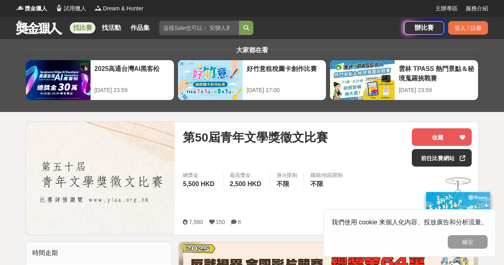
click at [202, 24] on input "search" at bounding box center [199, 28] width 80 height 14
click at [230, 26] on input "search" at bounding box center [199, 28] width 80 height 14
type input "q"
type input "青年文学奖"
click at [239, 21] on button "submit" at bounding box center [246, 28] width 14 height 14
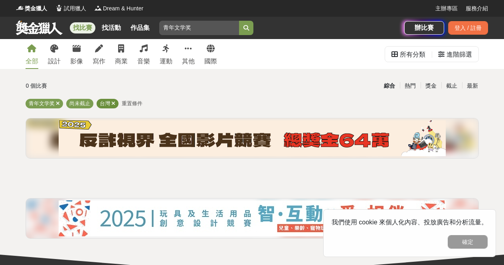
click at [113, 104] on icon at bounding box center [113, 103] width 4 height 5
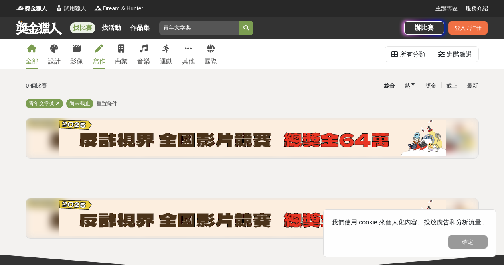
click at [96, 62] on div "寫作" at bounding box center [99, 62] width 13 height 10
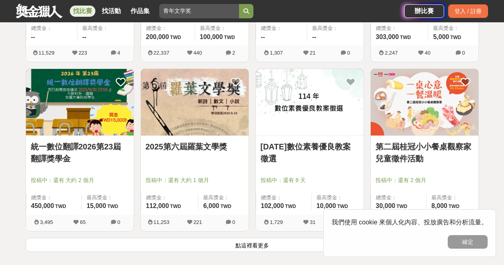
scroll to position [1137, 0]
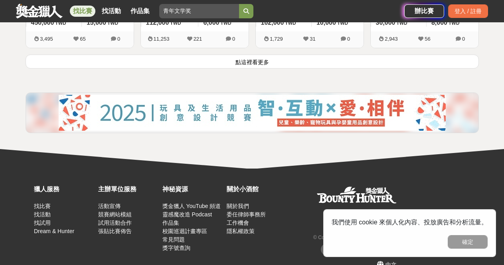
click at [232, 61] on button "點這裡看更多" at bounding box center [253, 62] width 454 height 14
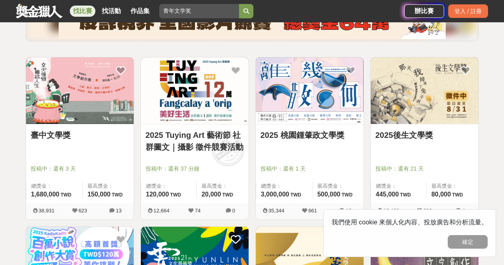
scroll to position [118, 0]
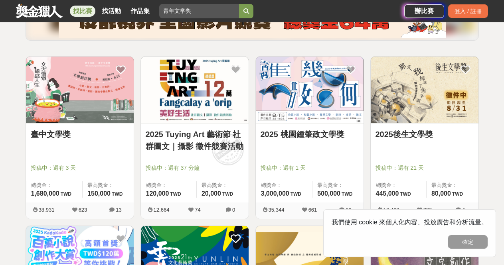
click at [384, 140] on link "2025後生文學獎" at bounding box center [425, 135] width 98 height 12
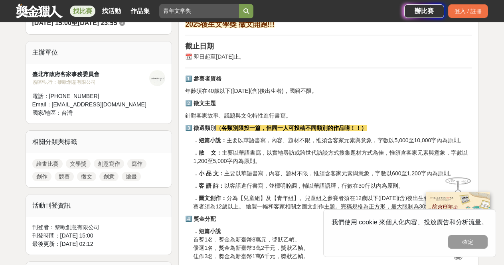
scroll to position [256, 0]
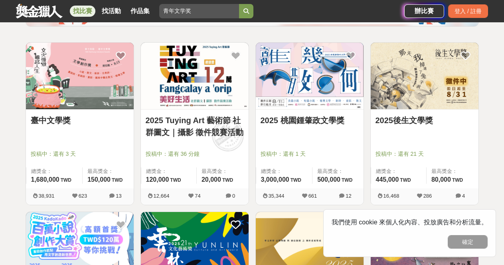
scroll to position [133, 0]
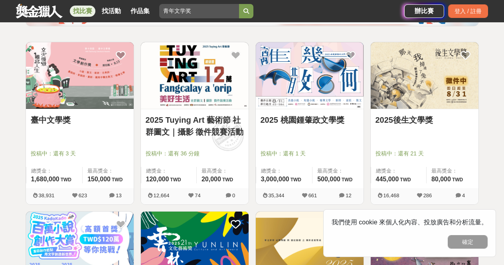
click at [290, 121] on link "2025 桃園鍾肇政文學獎" at bounding box center [310, 120] width 98 height 12
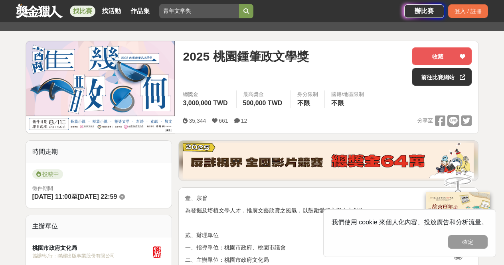
scroll to position [81, 0]
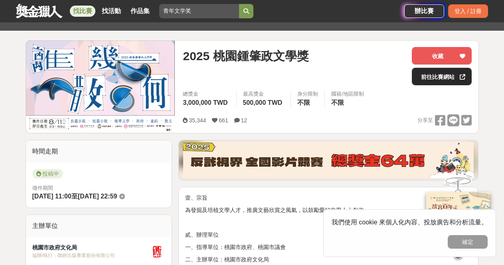
click at [443, 73] on link "前往比賽網站" at bounding box center [442, 77] width 60 height 18
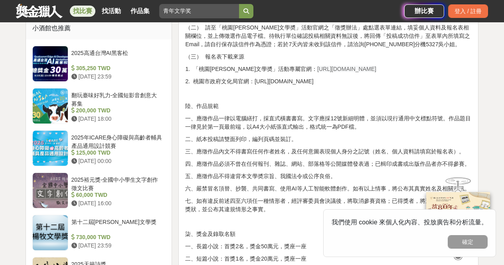
scroll to position [631, 0]
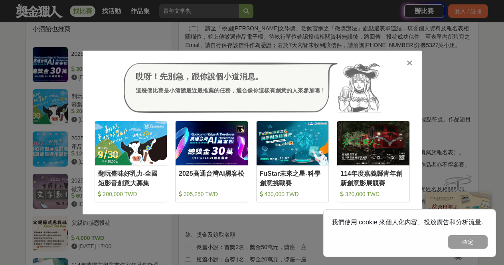
click at [409, 63] on icon at bounding box center [410, 63] width 6 height 8
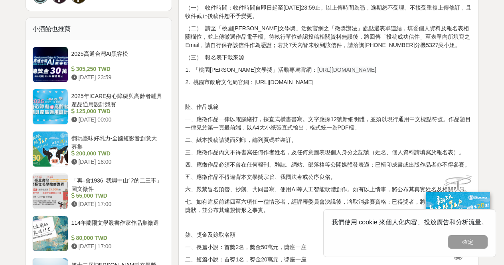
scroll to position [0, 0]
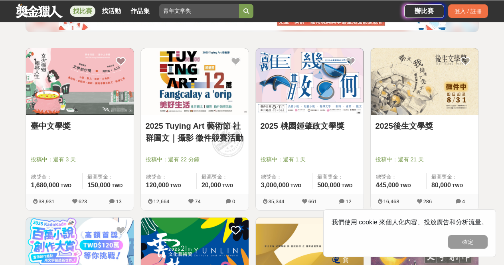
scroll to position [133, 0]
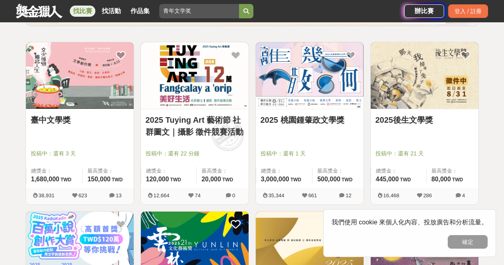
click at [55, 116] on link "臺中文學獎" at bounding box center [80, 120] width 98 height 12
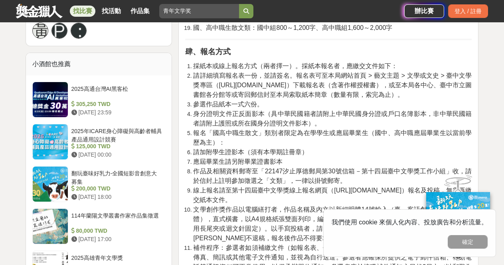
scroll to position [584, 0]
click at [220, 87] on span "請詳細填寫報名表一份，並請簽名。報名表可至本局網站首頁 > 藝文主題 > 文學或文史 > 臺中文學獎專區（http://www.culture.taichun…" at bounding box center [332, 85] width 279 height 26
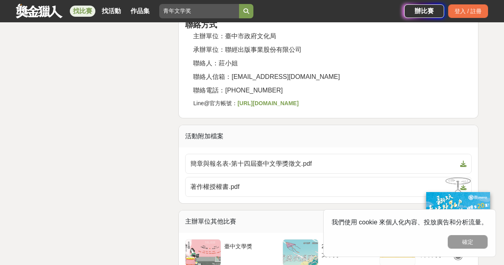
scroll to position [1675, 0]
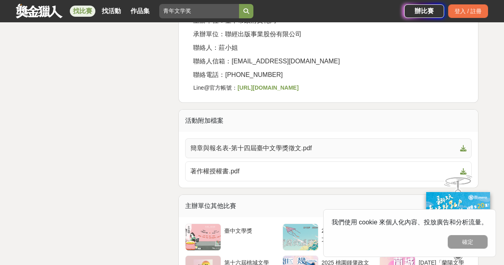
click at [259, 144] on span "簡章與報名表-第十四屆臺中文學獎徵文.pdf" at bounding box center [323, 149] width 267 height 10
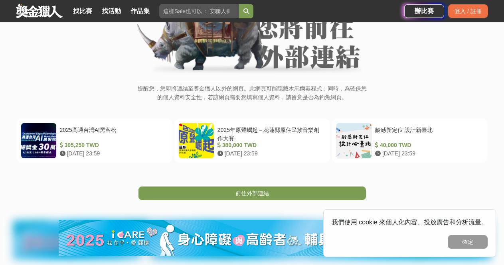
scroll to position [88, 0]
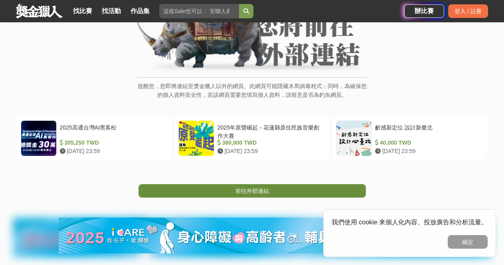
click at [304, 191] on link "前往外部連結" at bounding box center [253, 191] width 228 height 14
